Goal: Task Accomplishment & Management: Manage account settings

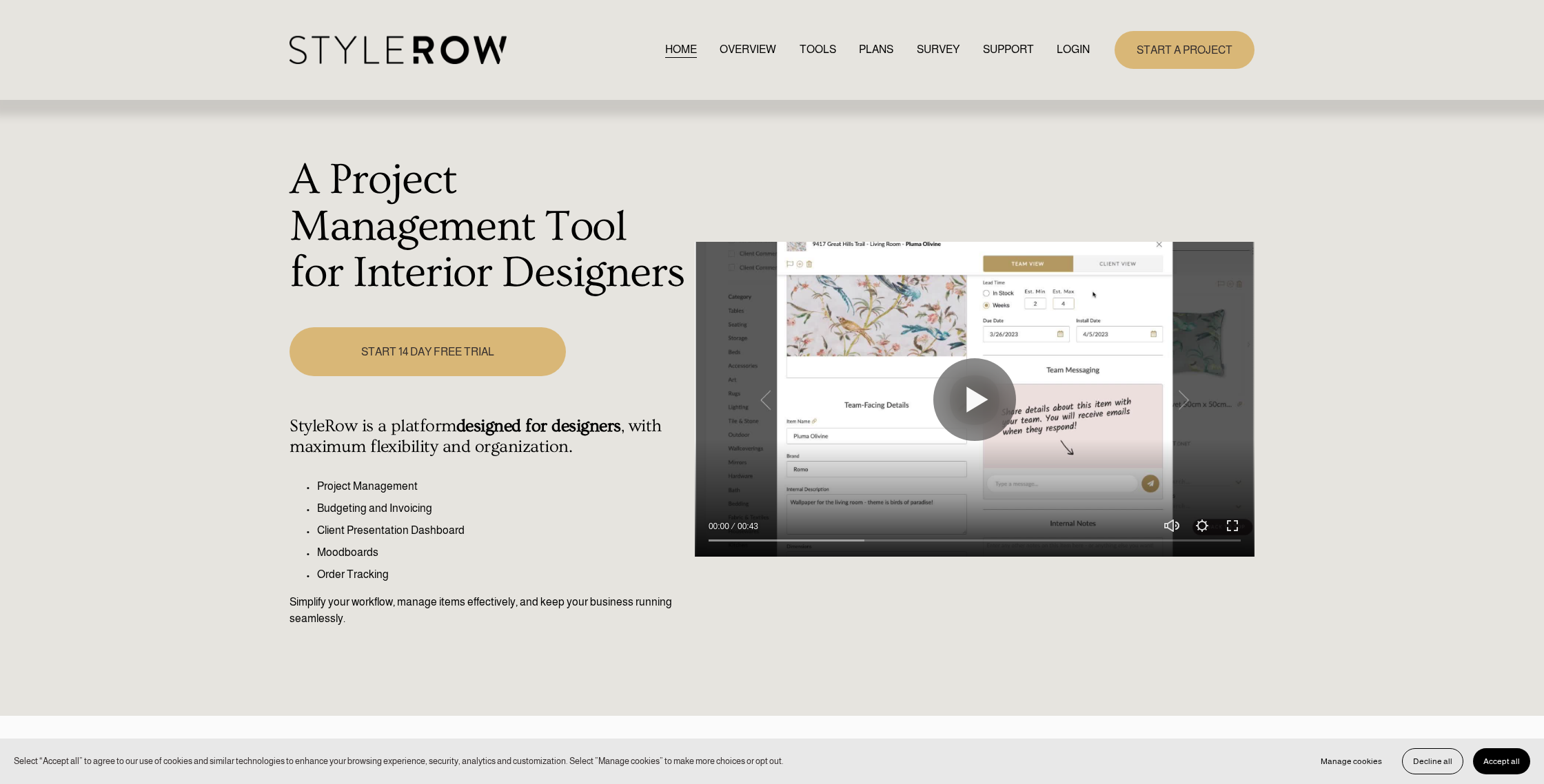
click at [1060, 48] on link "LOGIN" at bounding box center [1073, 50] width 33 height 18
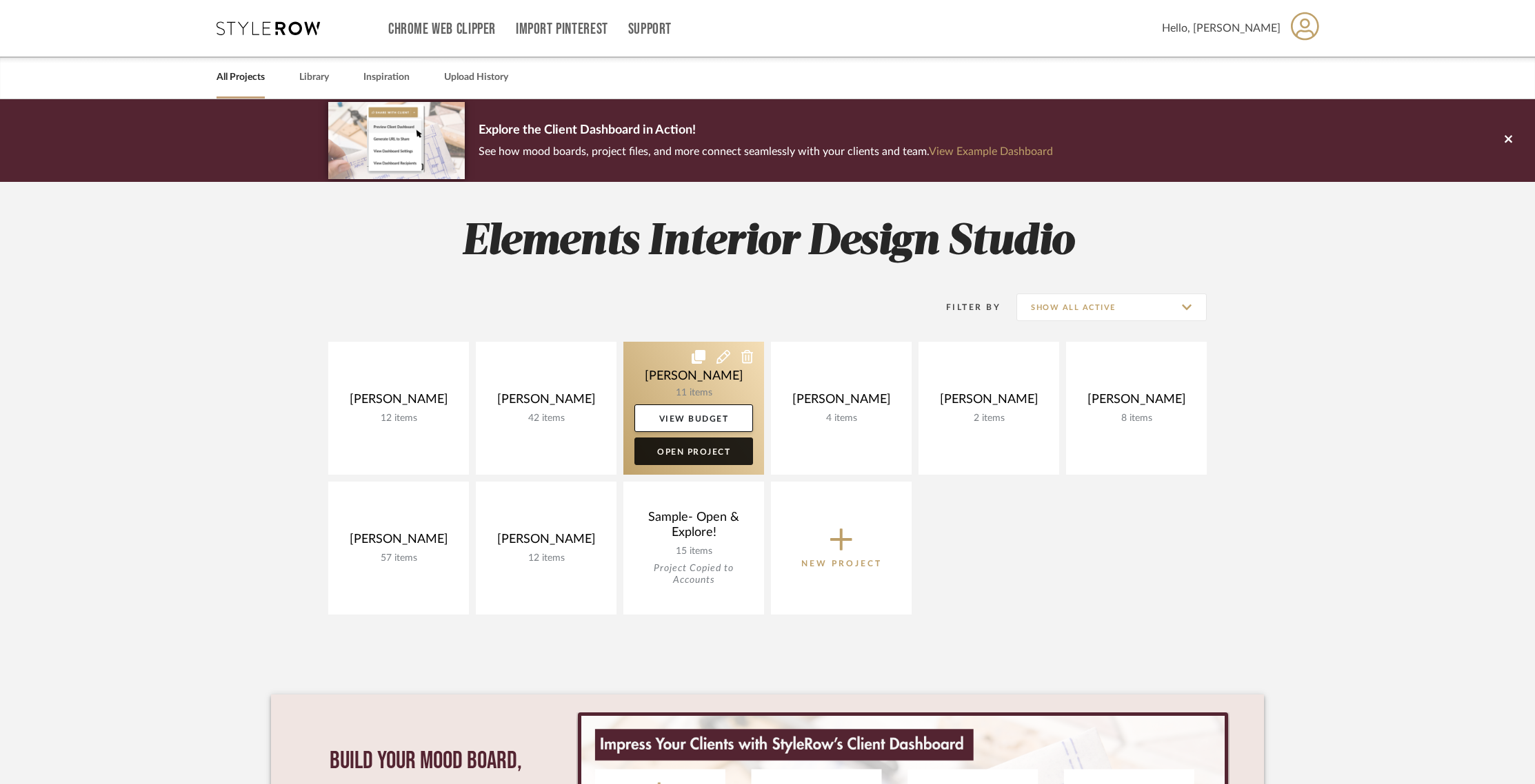
click at [699, 460] on link "Open Project" at bounding box center [694, 451] width 119 height 28
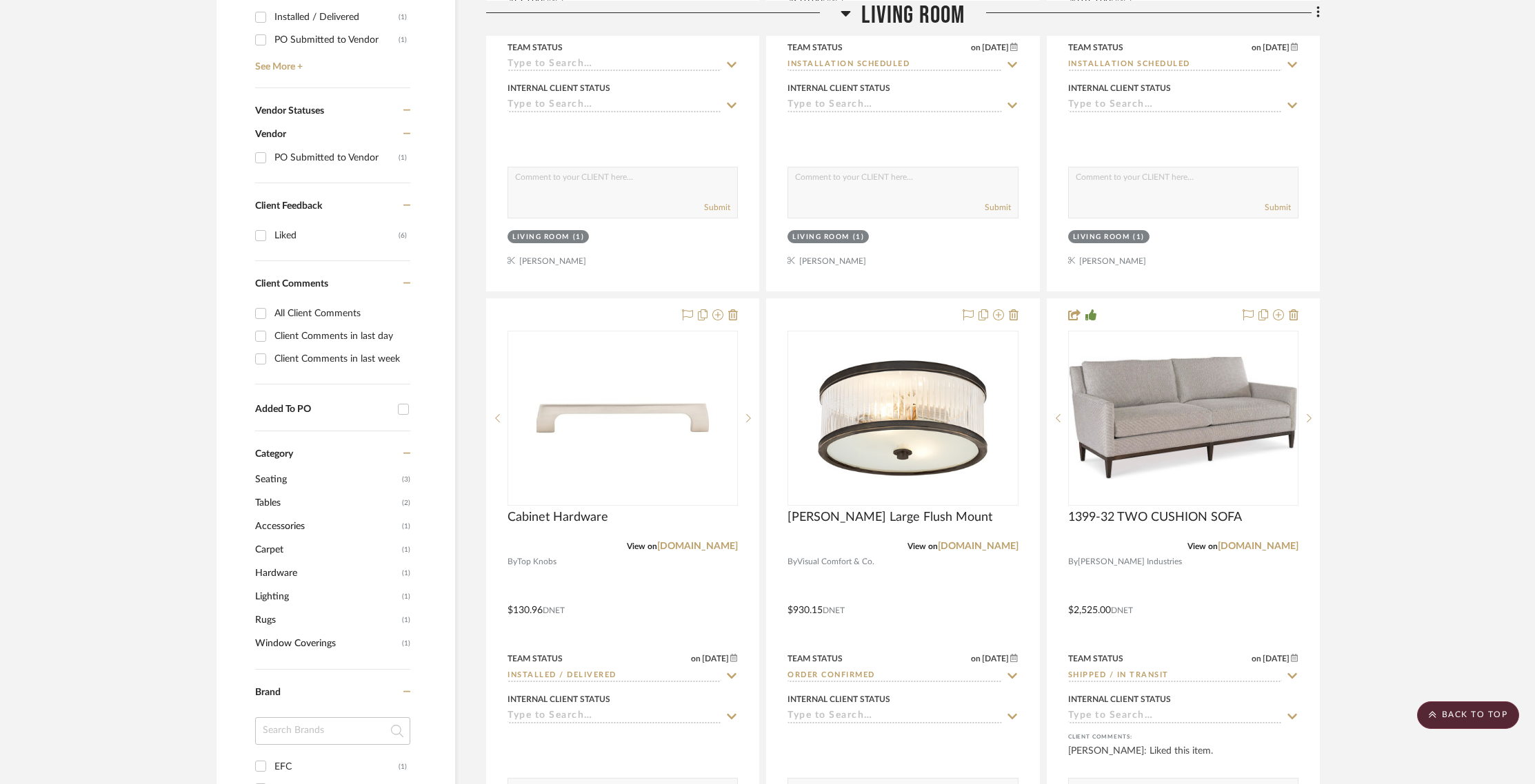
scroll to position [717, 0]
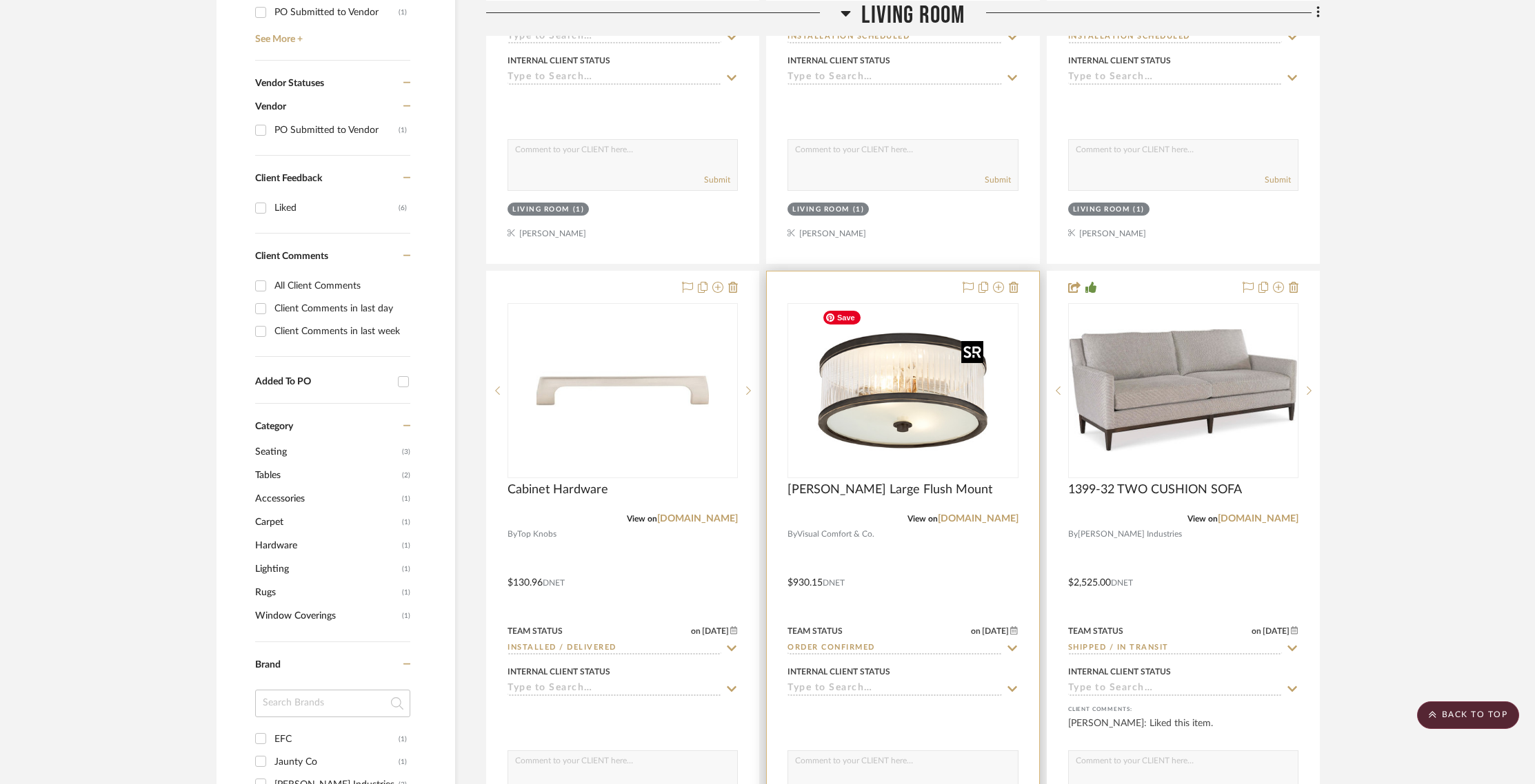
click at [871, 412] on img "0" at bounding box center [903, 391] width 173 height 172
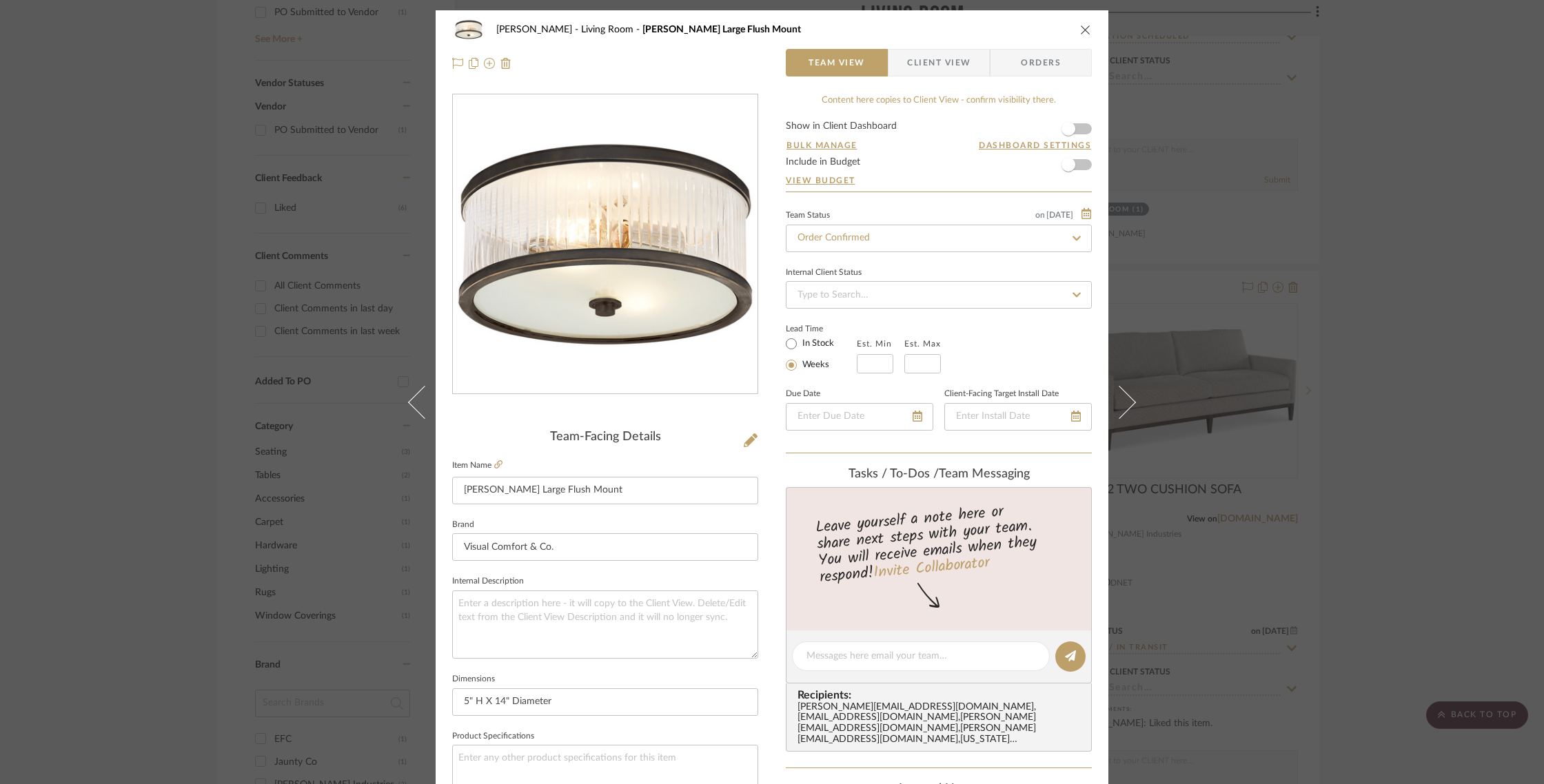
scroll to position [5, 0]
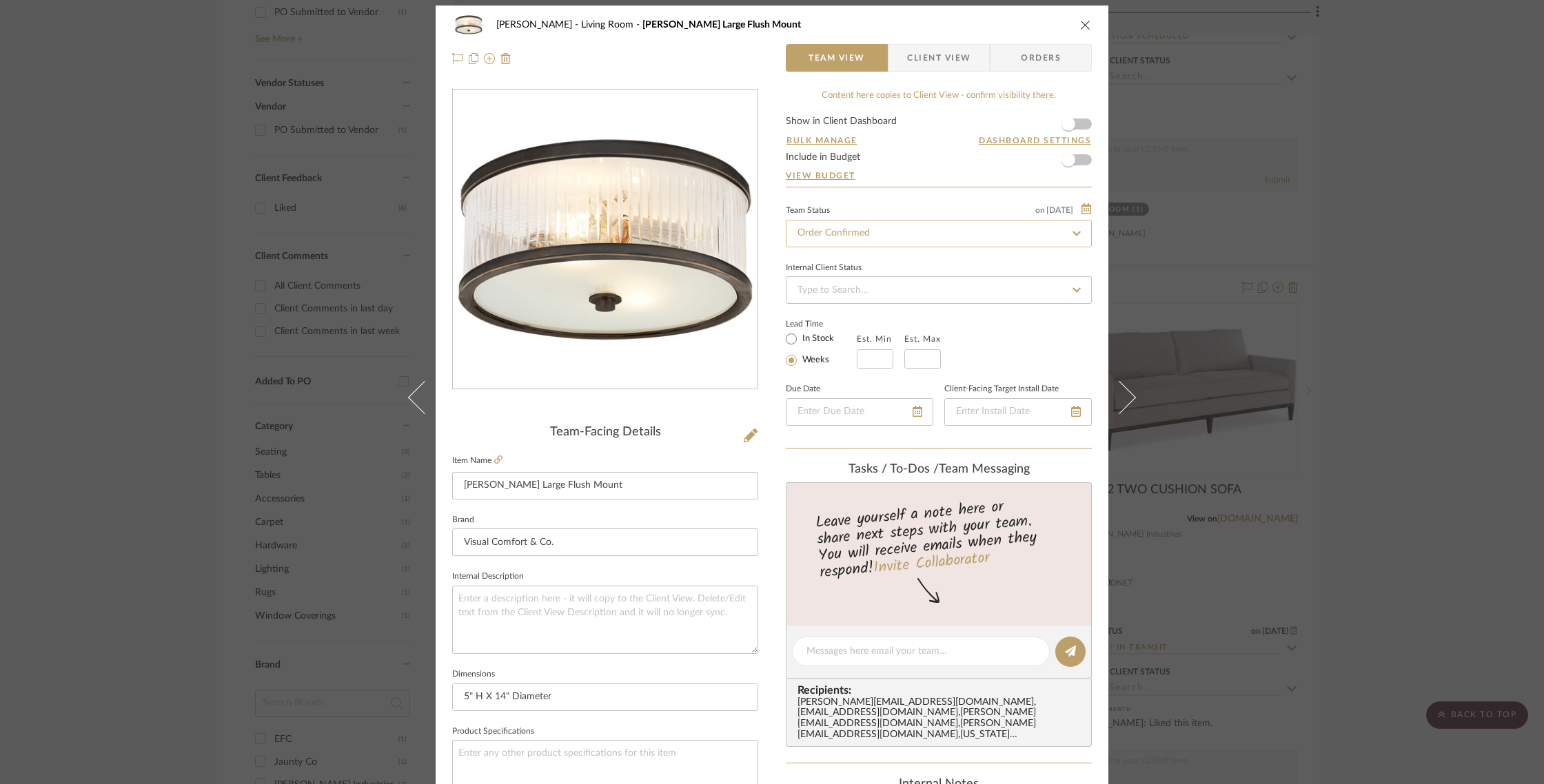
click at [911, 229] on input "Order Confirmed" at bounding box center [938, 233] width 306 height 28
click at [981, 296] on input at bounding box center [938, 290] width 306 height 28
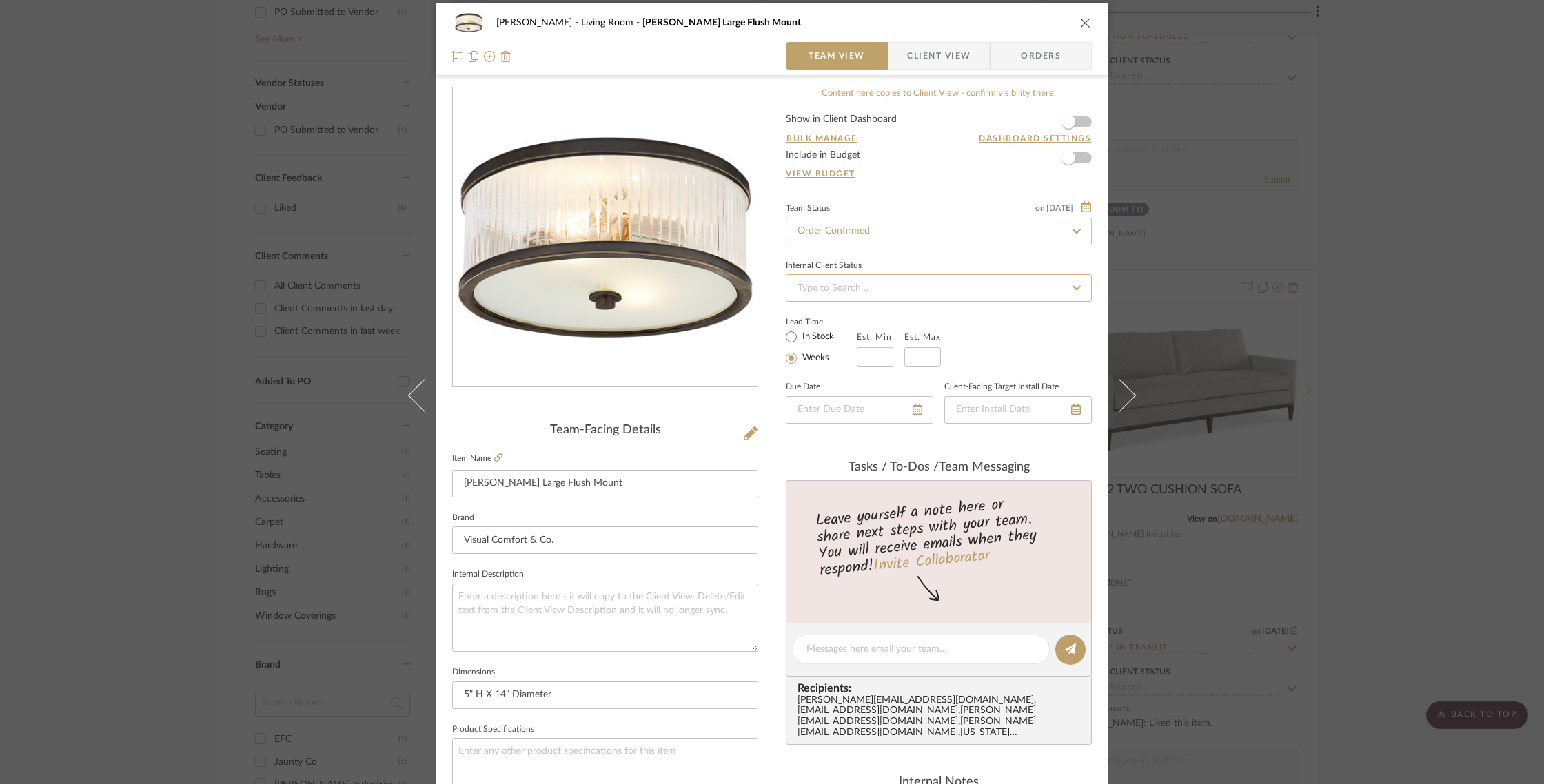
click at [981, 296] on input at bounding box center [938, 288] width 306 height 28
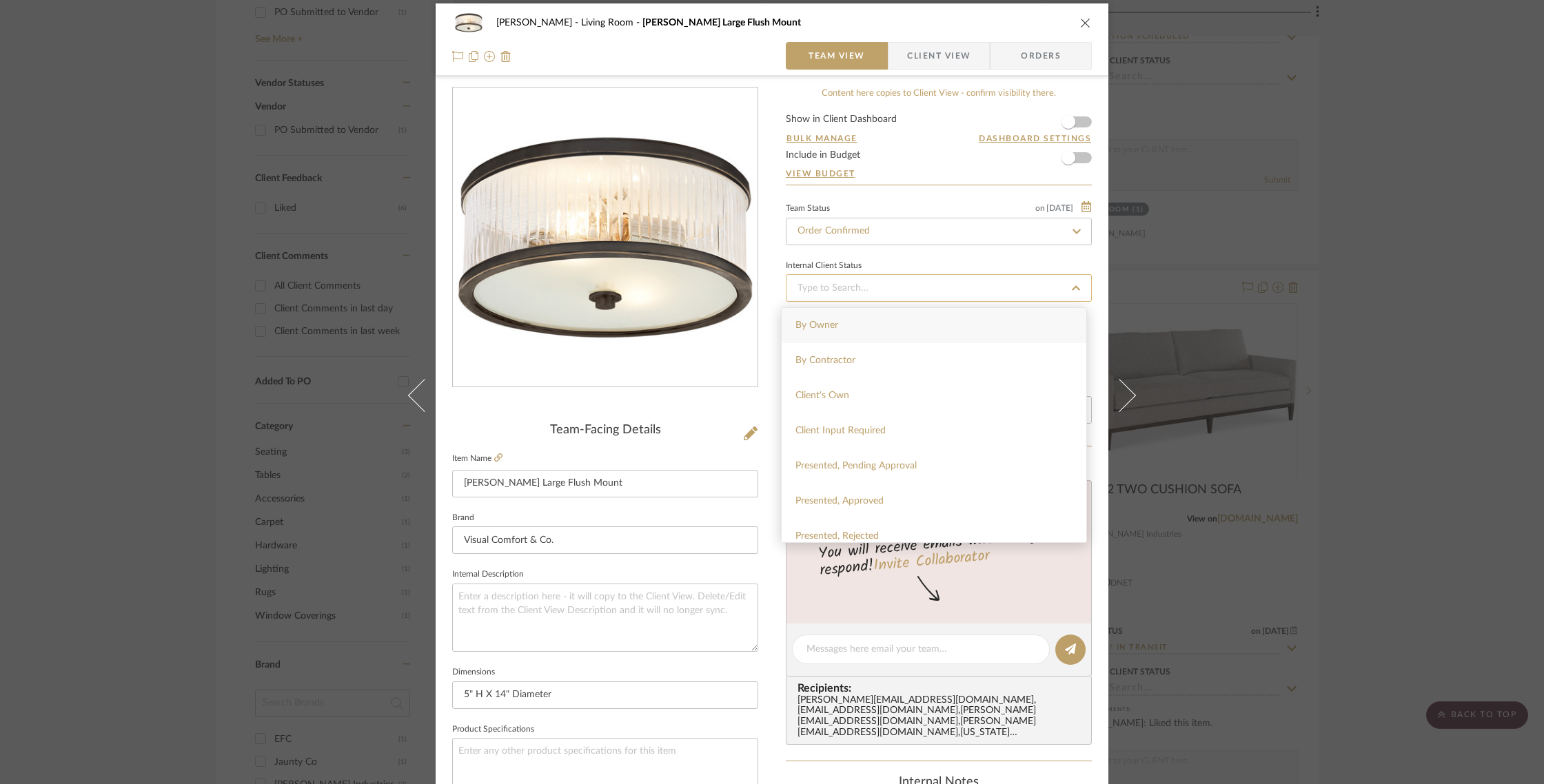
scroll to position [12, 0]
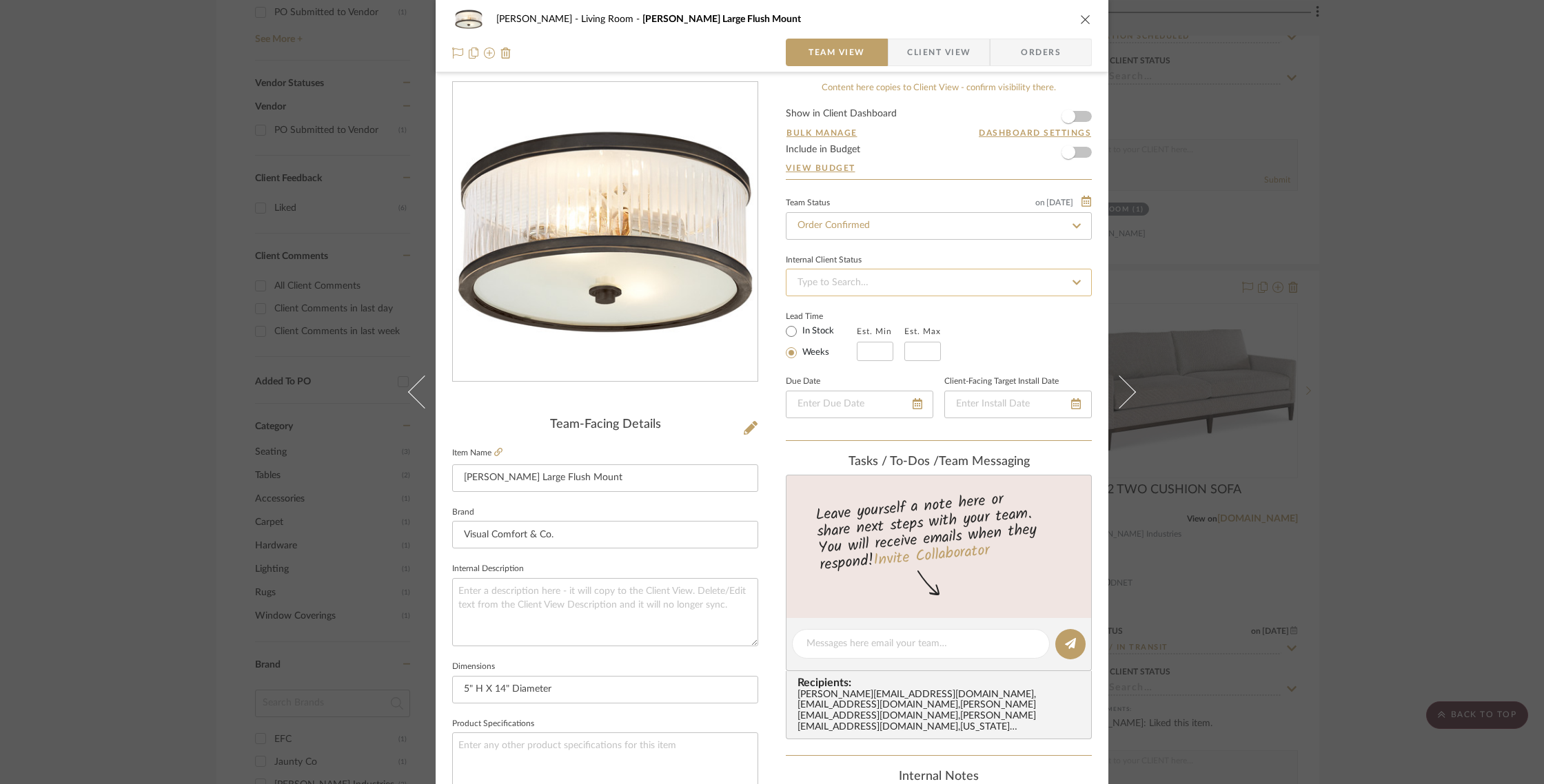
click at [981, 296] on input at bounding box center [938, 283] width 306 height 28
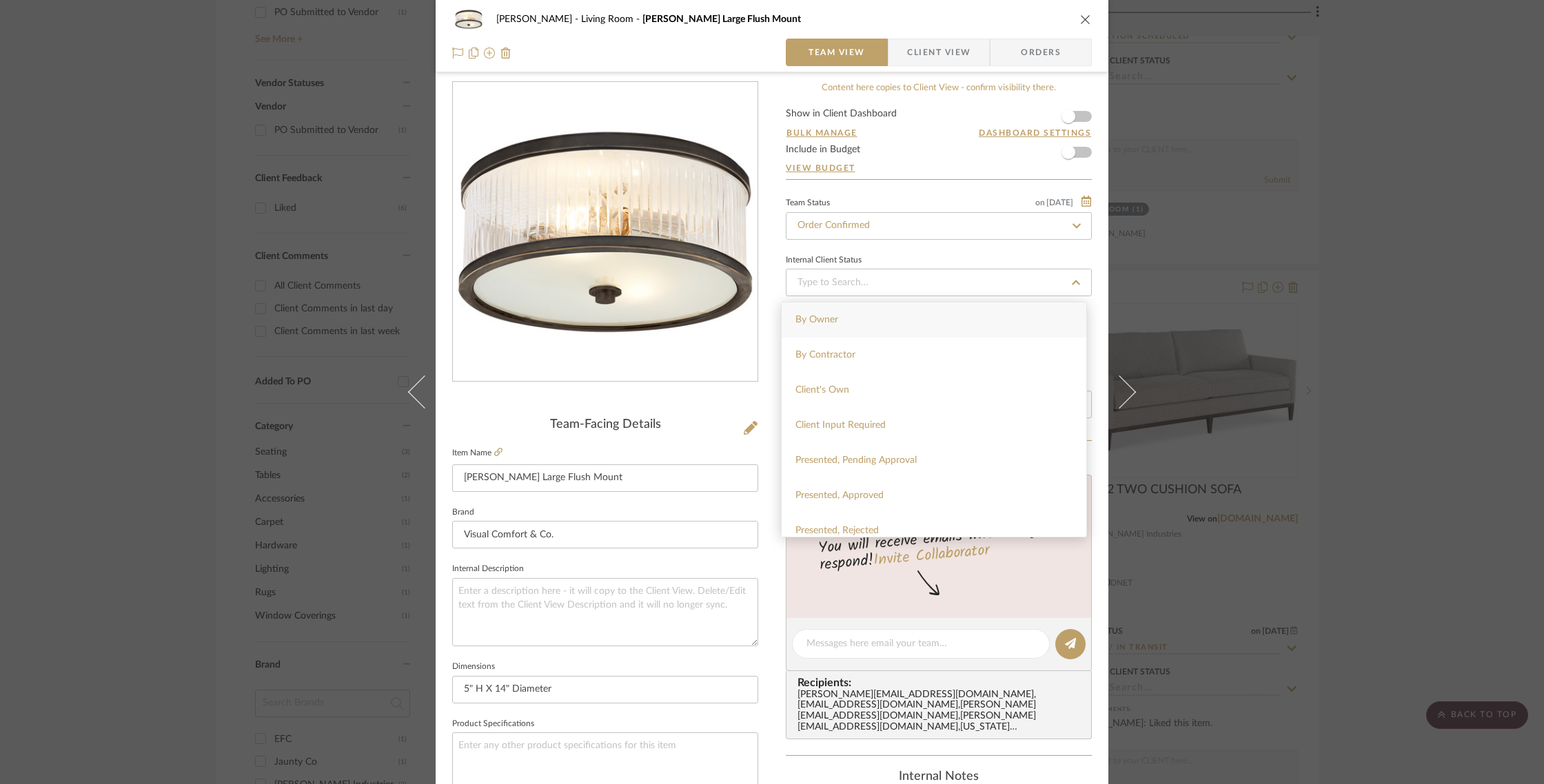
click at [1263, 263] on div "[PERSON_NAME] Living Room [PERSON_NAME] Large Flush Mount Team View Client View…" at bounding box center [772, 392] width 1544 height 784
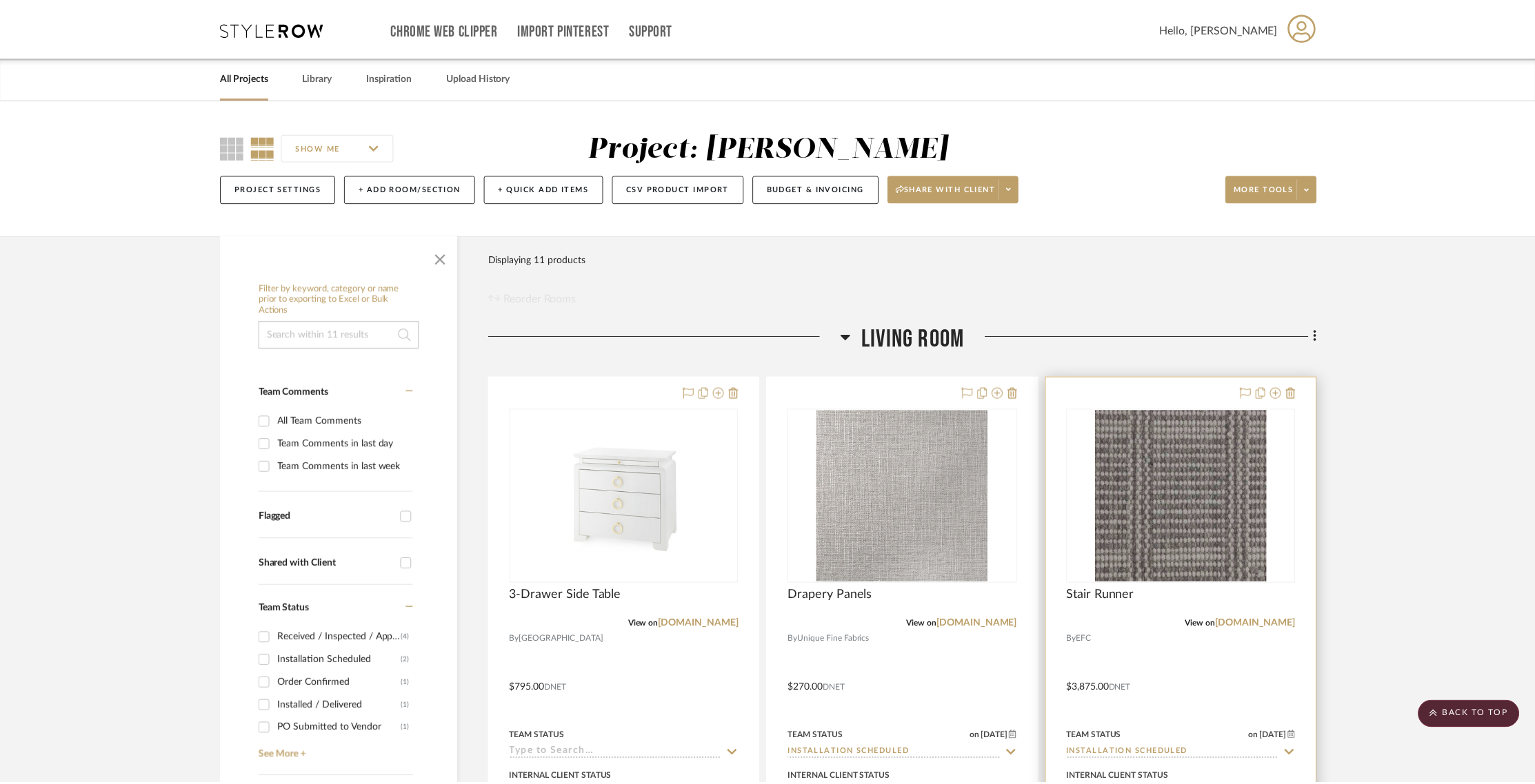
scroll to position [717, 0]
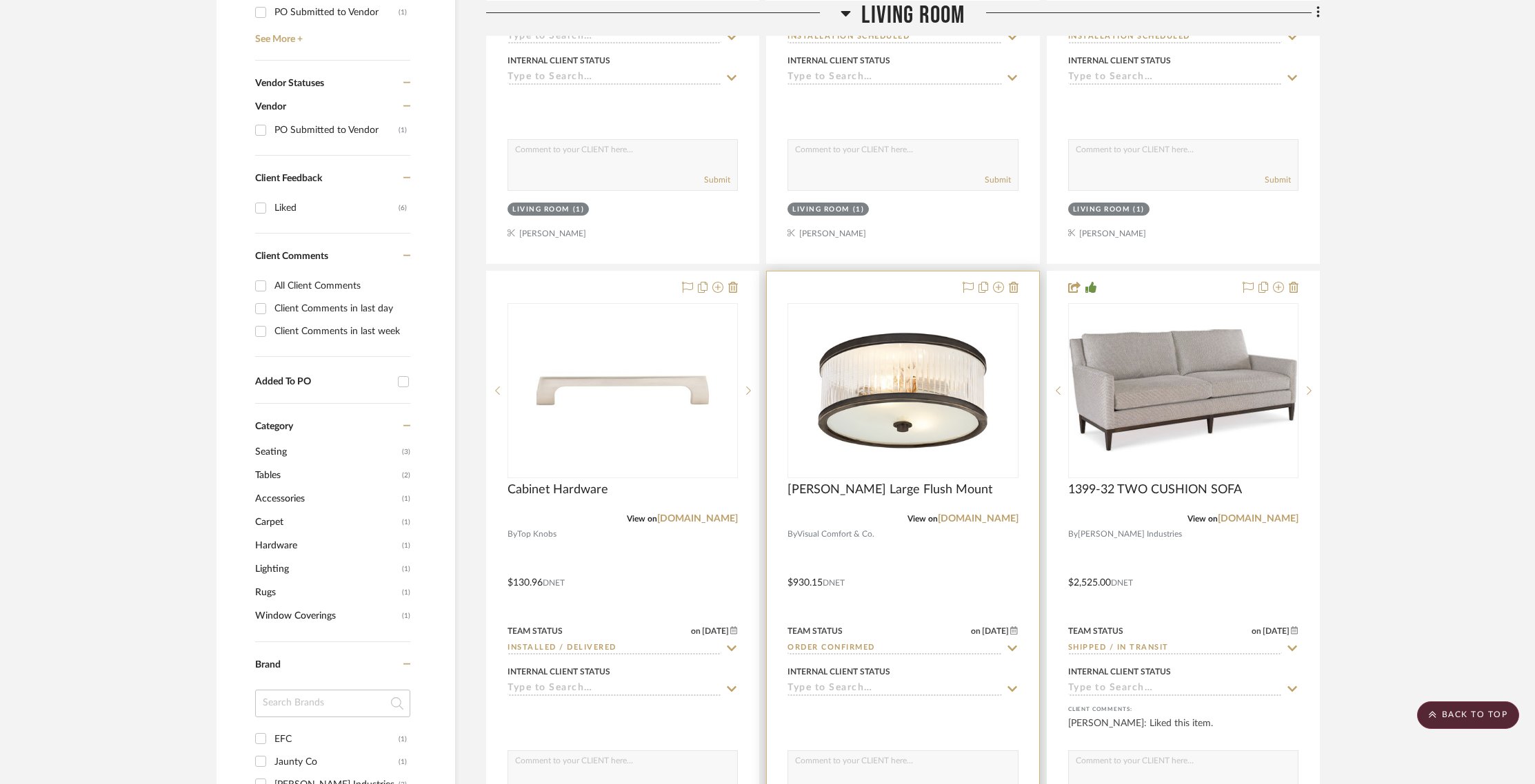
click at [1009, 647] on icon at bounding box center [1012, 648] width 10 height 5
click at [1009, 647] on icon at bounding box center [1012, 648] width 12 height 11
type input "[DATE]"
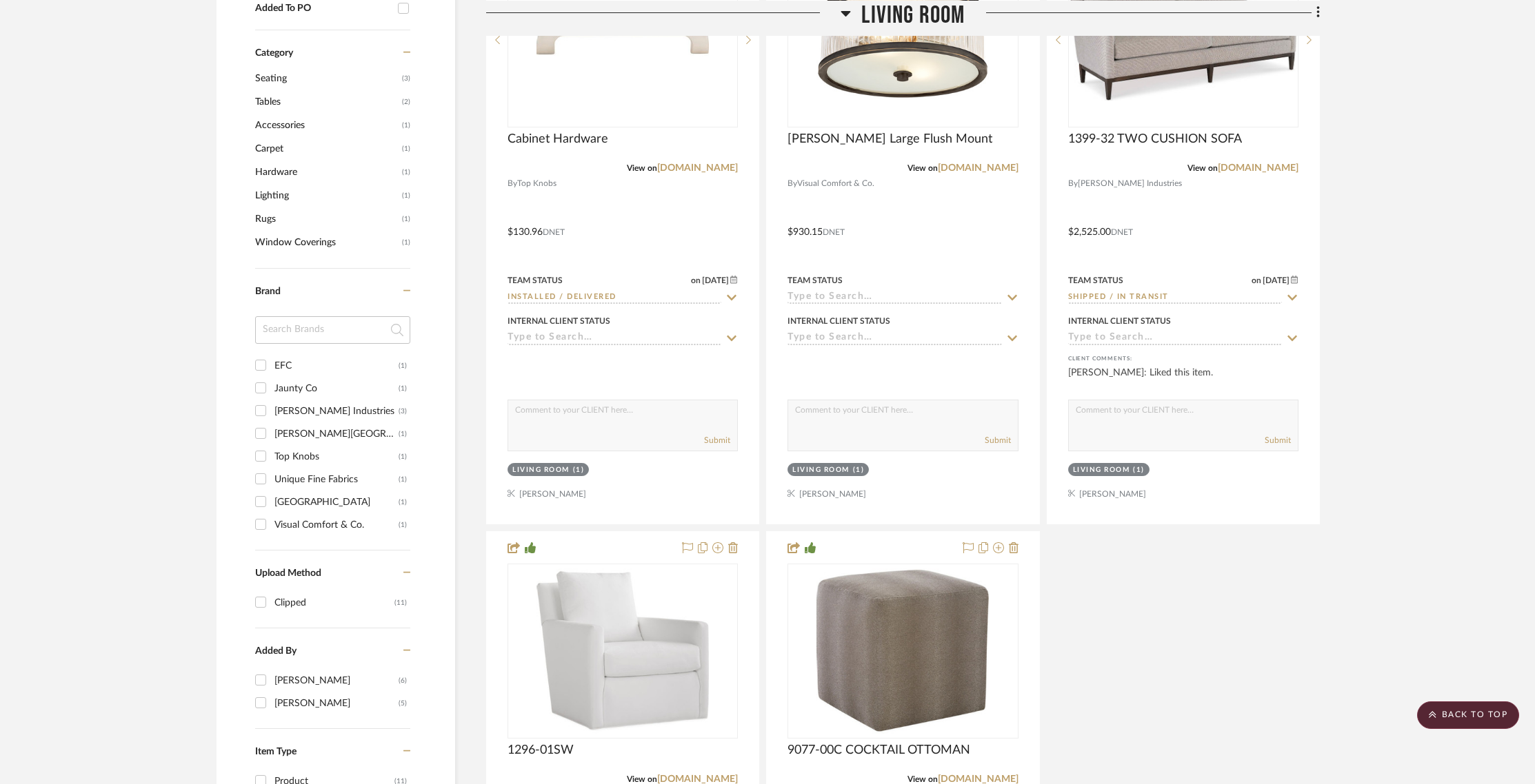
scroll to position [1071, 0]
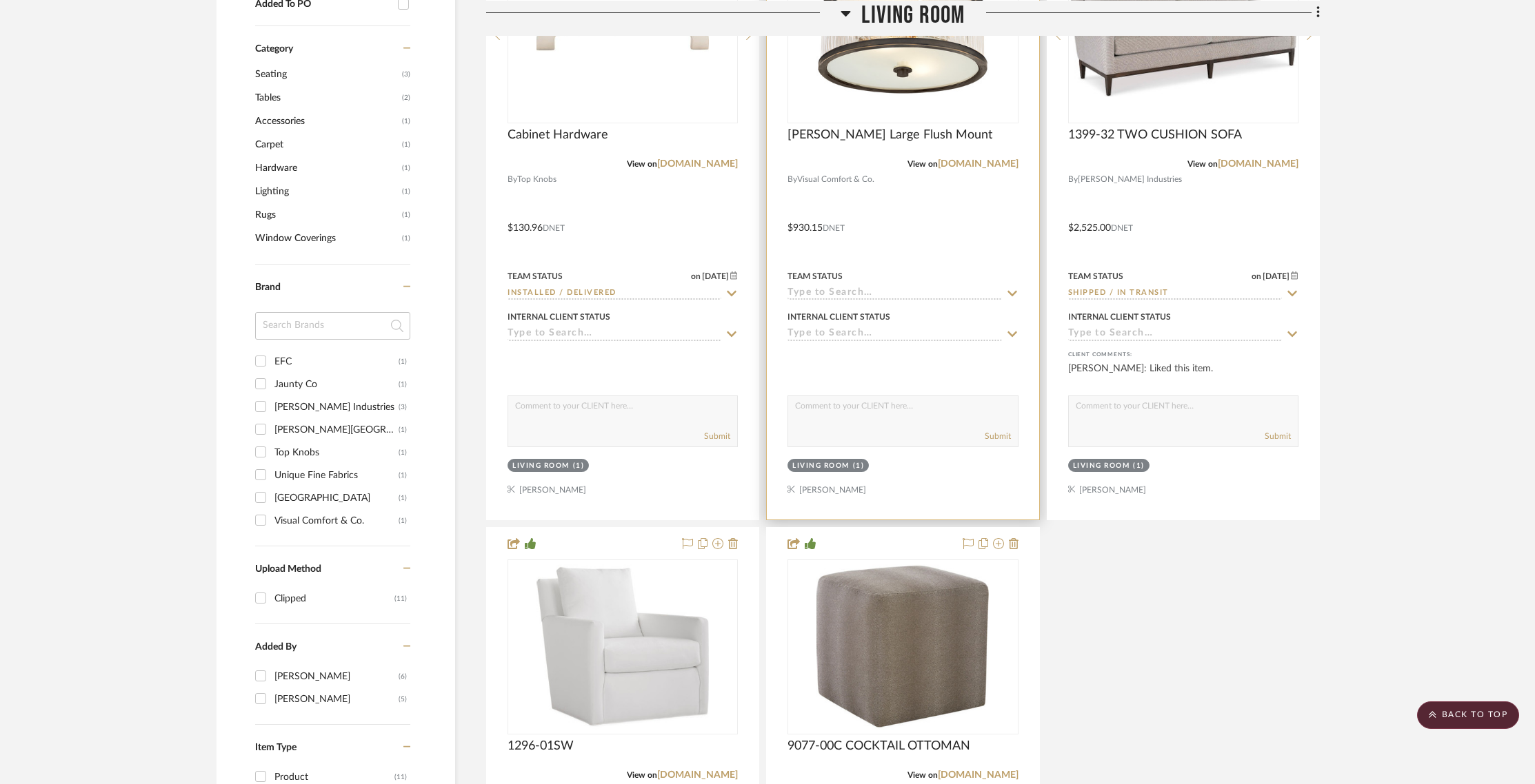
click at [1005, 290] on sr-typeahead at bounding box center [902, 294] width 230 height 13
click at [1015, 289] on icon at bounding box center [1012, 294] width 12 height 11
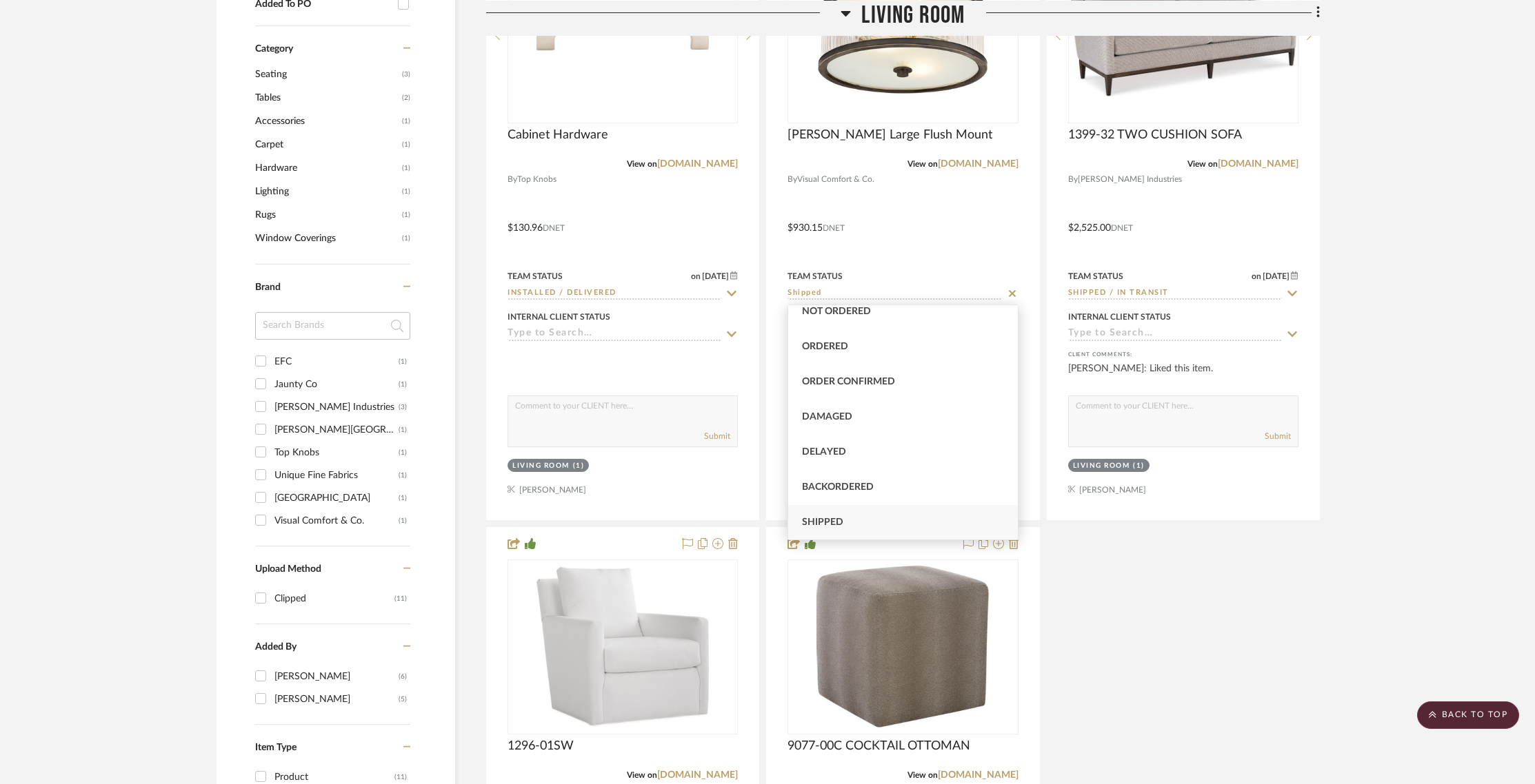
type input "Received"
click at [975, 519] on div "Received" at bounding box center [902, 523] width 229 height 35
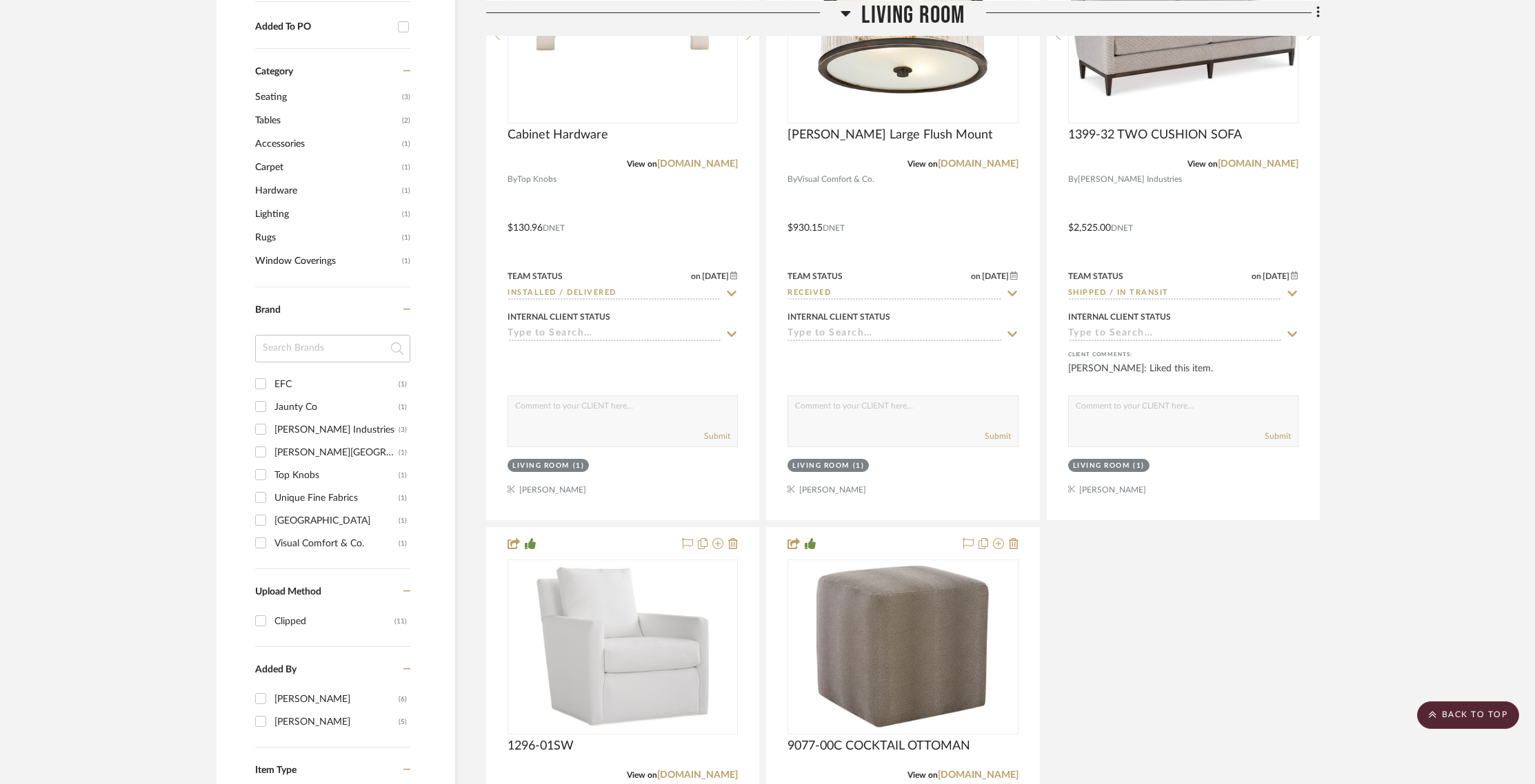
scroll to position [1094, 0]
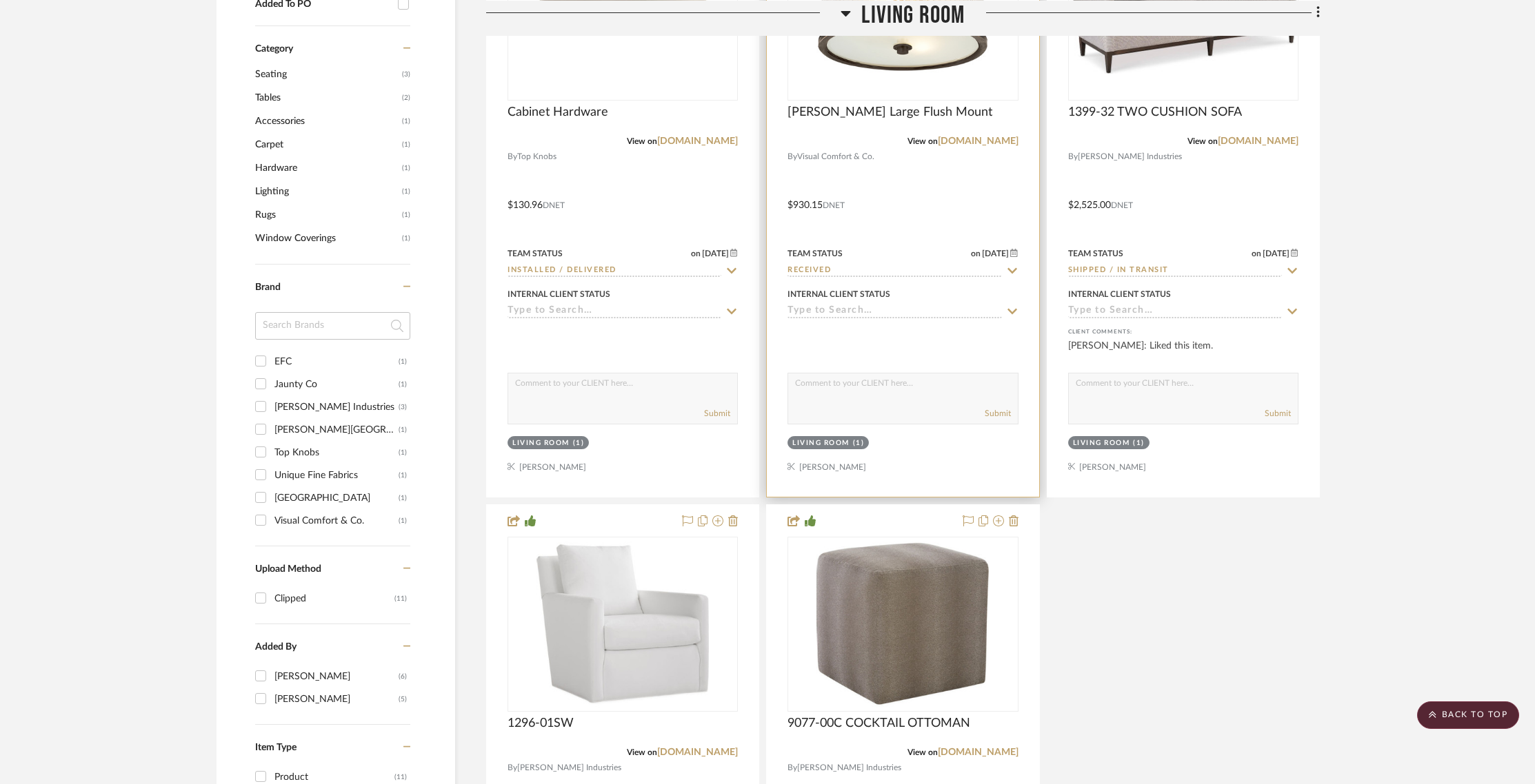
click at [845, 388] on textarea at bounding box center [902, 387] width 229 height 26
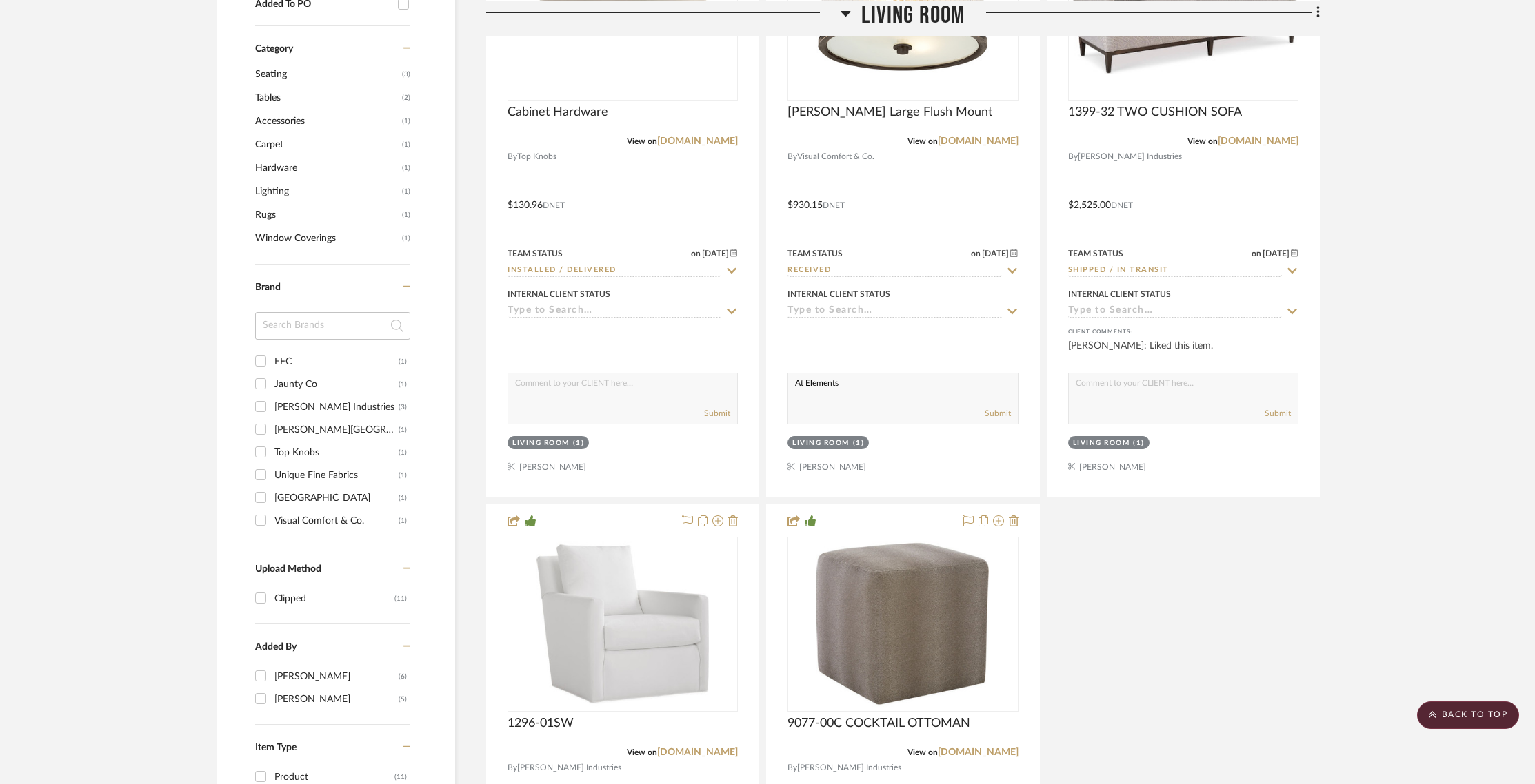
type textarea "At Elements"
click at [1534, 240] on project-details-page "SHOW ME Project: [PERSON_NAME] Project Settings + Add Room/Section + Quick Add …" at bounding box center [767, 98] width 1535 height 2186
